Goal: Check status: Check status

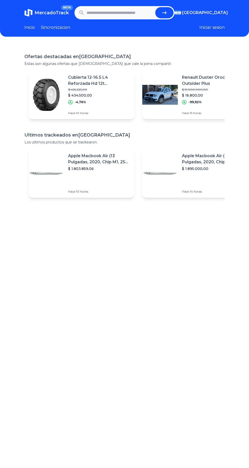
click at [120, 12] on input "text" at bounding box center [120, 12] width 67 height 11
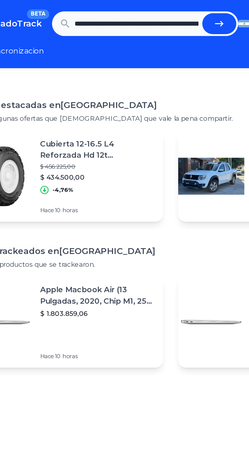
scroll to position [0, 218]
click at [161, 13] on button "submit" at bounding box center [165, 12] width 18 height 11
type input "**********"
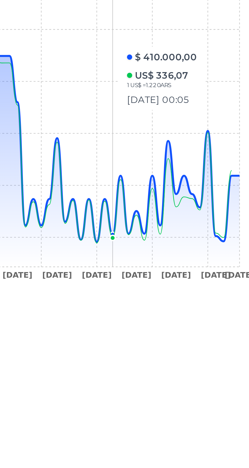
scroll to position [1, 0]
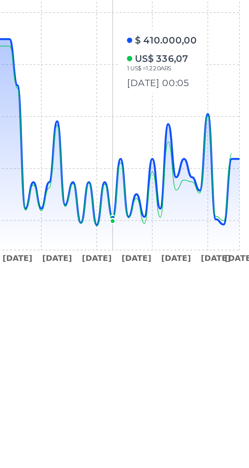
click at [189, 300] on icon at bounding box center [132, 274] width 183 height 82
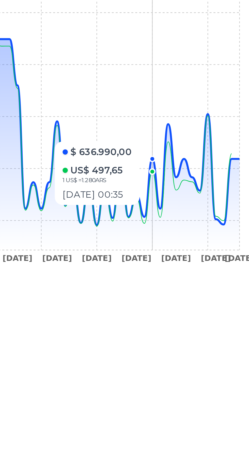
click at [193, 298] on icon at bounding box center [132, 270] width 183 height 75
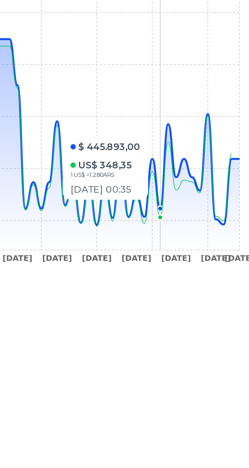
click at [184, 303] on icon at bounding box center [132, 274] width 183 height 82
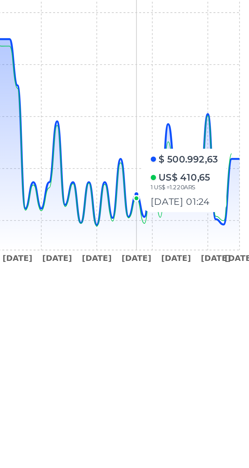
click at [179, 304] on icon at bounding box center [132, 274] width 183 height 82
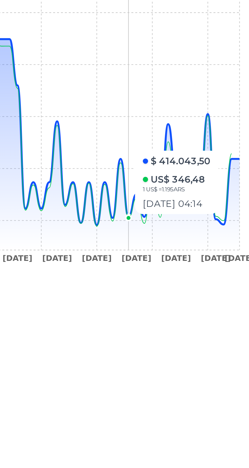
click at [174, 303] on icon at bounding box center [132, 270] width 183 height 75
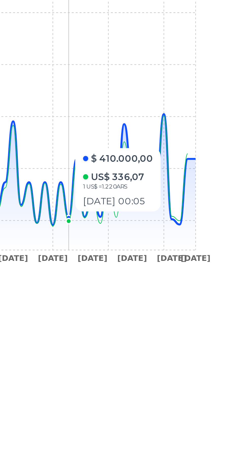
click at [218, 307] on icon at bounding box center [132, 274] width 183 height 82
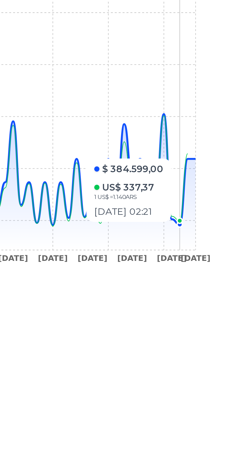
click at [223, 279] on icon "6 Nov 24 12 Nov 24 22 Nov 24 12 Dec 24 26 Dec 24 7 Jan 25 24 Jan 25 15 Feb 25 1…" at bounding box center [124, 267] width 201 height 115
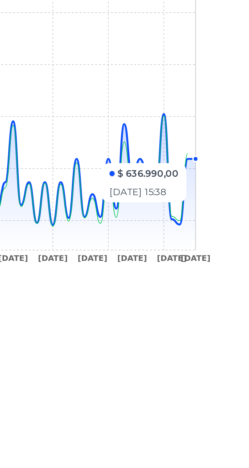
click at [218, 304] on icon at bounding box center [132, 270] width 183 height 75
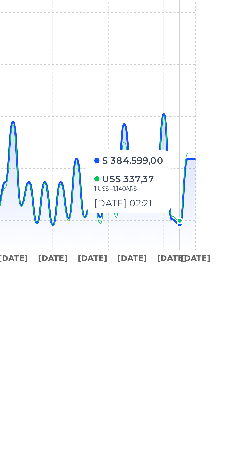
click at [223, 282] on icon at bounding box center [132, 274] width 183 height 82
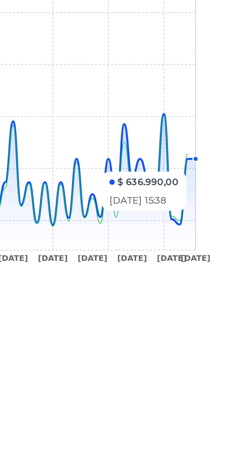
click at [210, 264] on icon at bounding box center [132, 270] width 183 height 75
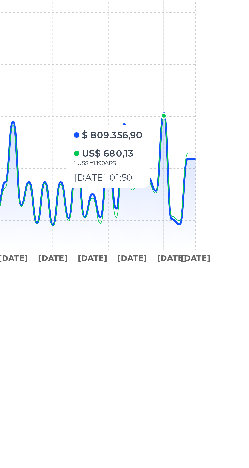
click at [217, 307] on icon at bounding box center [132, 274] width 183 height 82
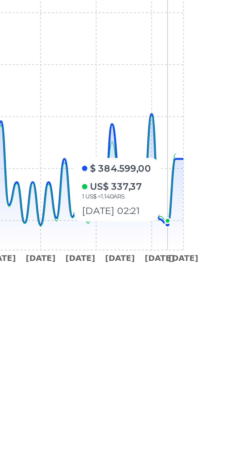
click at [224, 297] on icon "6 Nov 24 12 Nov 24 22 Nov 24 12 Dec 24 26 Dec 24 7 Jan 25 24 Jan 25 15 Feb 25 1…" at bounding box center [124, 267] width 201 height 115
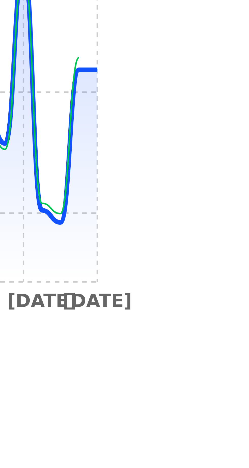
click at [219, 297] on icon at bounding box center [132, 274] width 183 height 82
